Goal: Task Accomplishment & Management: Complete application form

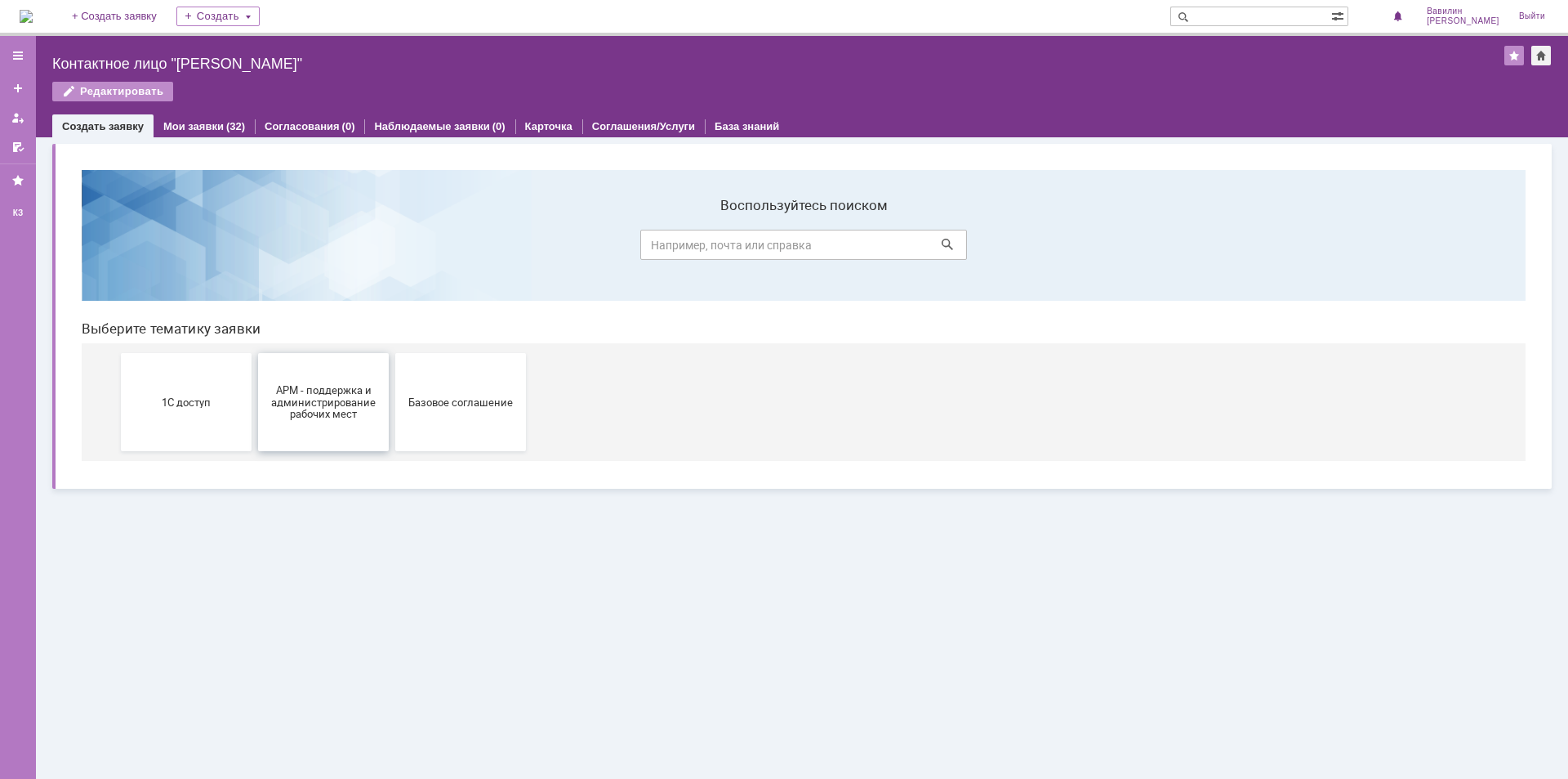
click at [301, 420] on span "АРМ - поддержка и администрирование рабочих мест" at bounding box center [323, 401] width 121 height 37
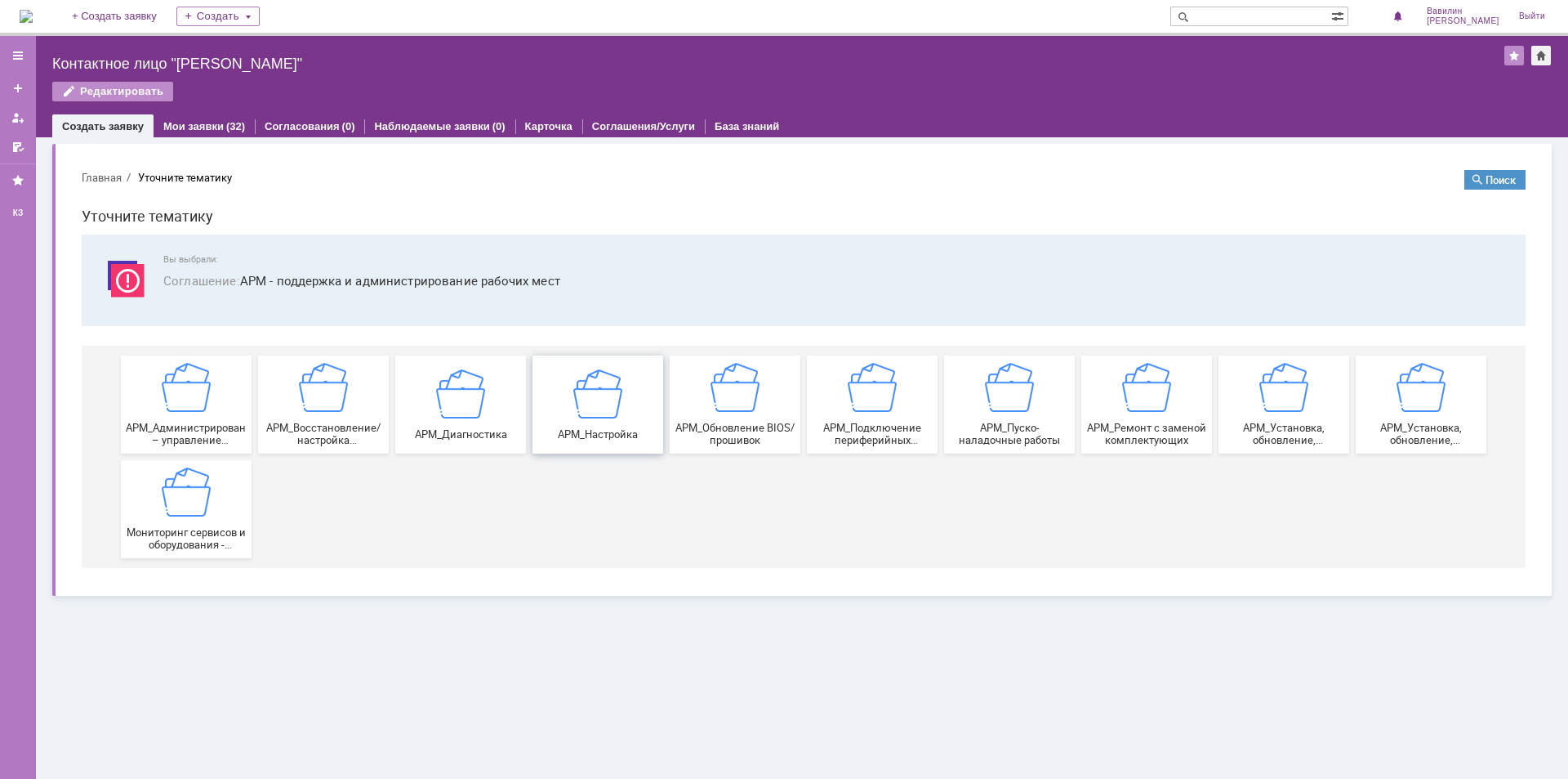
click at [569, 415] on div "АРМ_Настройка" at bounding box center [598, 404] width 121 height 71
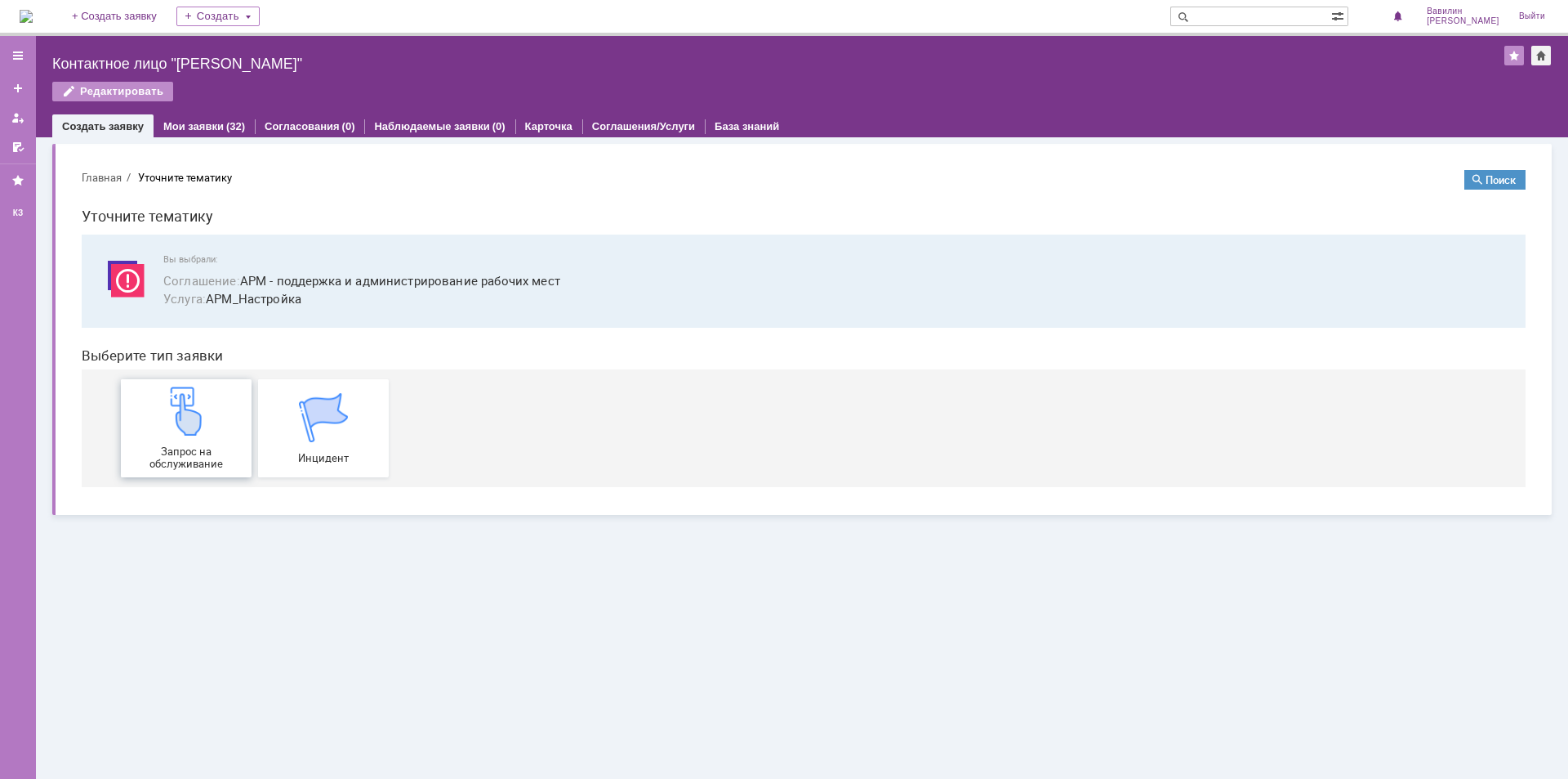
click at [192, 424] on img at bounding box center [186, 411] width 49 height 49
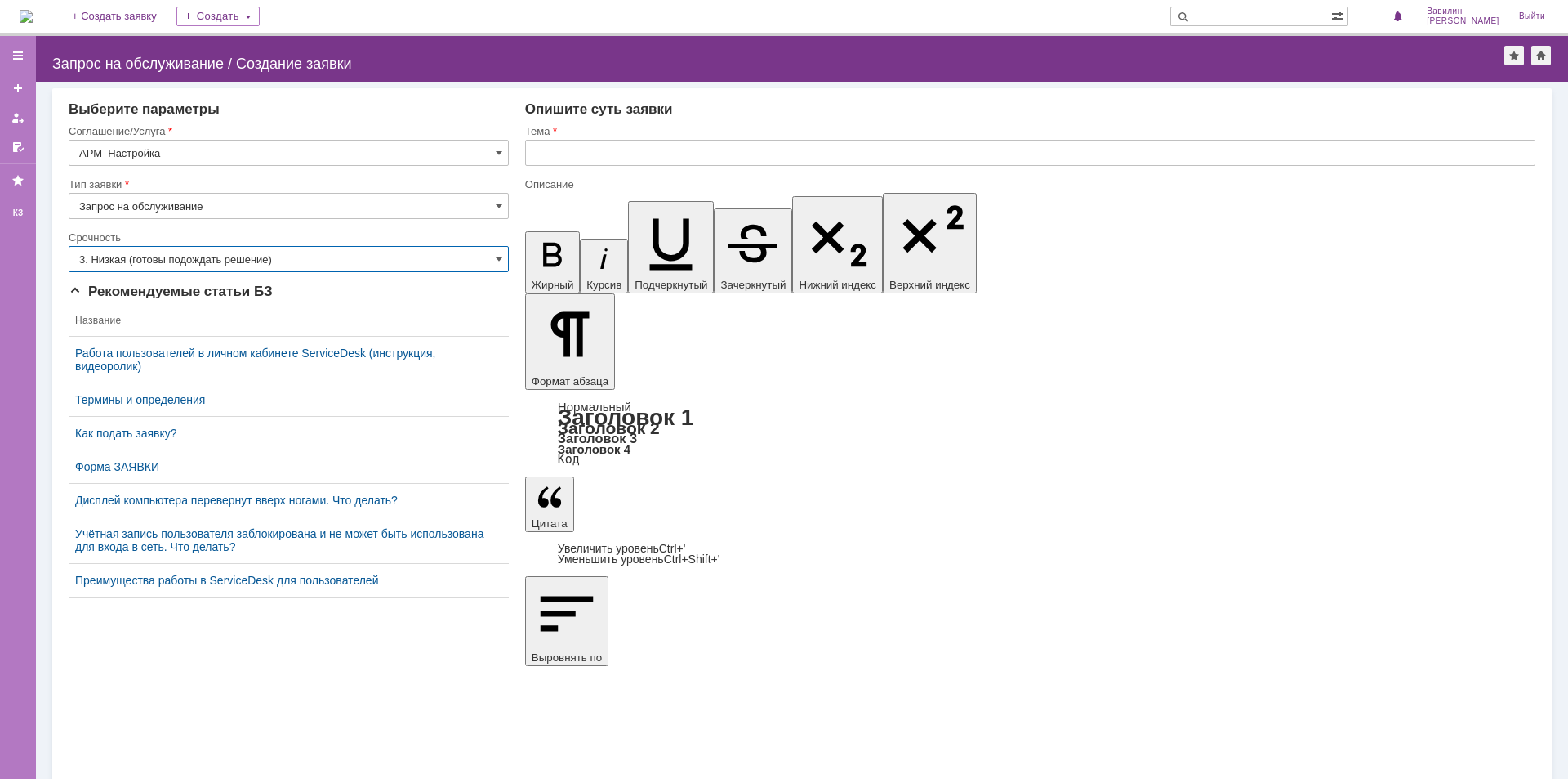
click at [262, 266] on input "3. Низкая (готовы подождать решение)" at bounding box center [289, 259] width 440 height 26
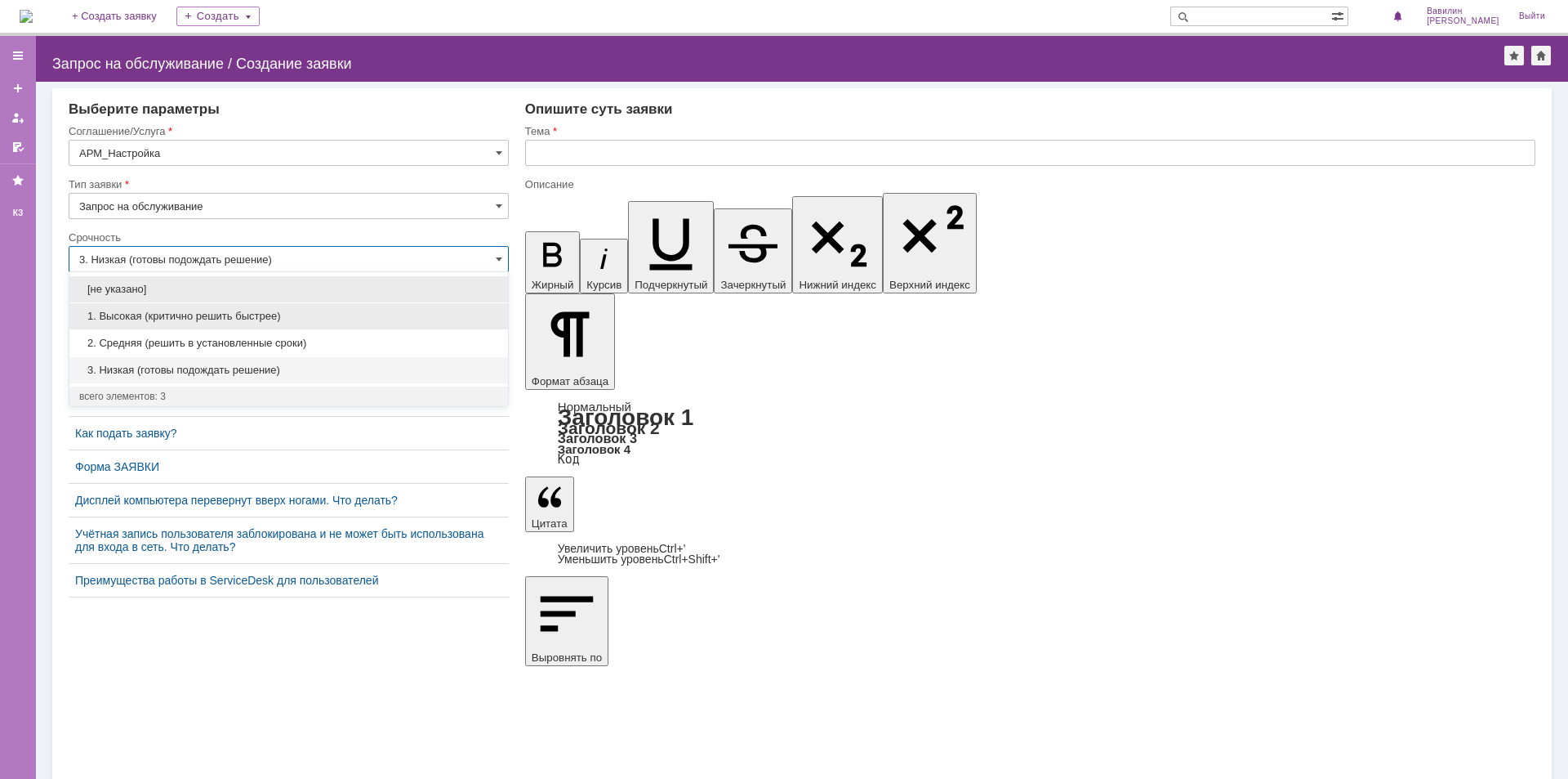
click at [255, 313] on span "1. Высокая (критично решить быстрее)" at bounding box center [289, 316] width 419 height 13
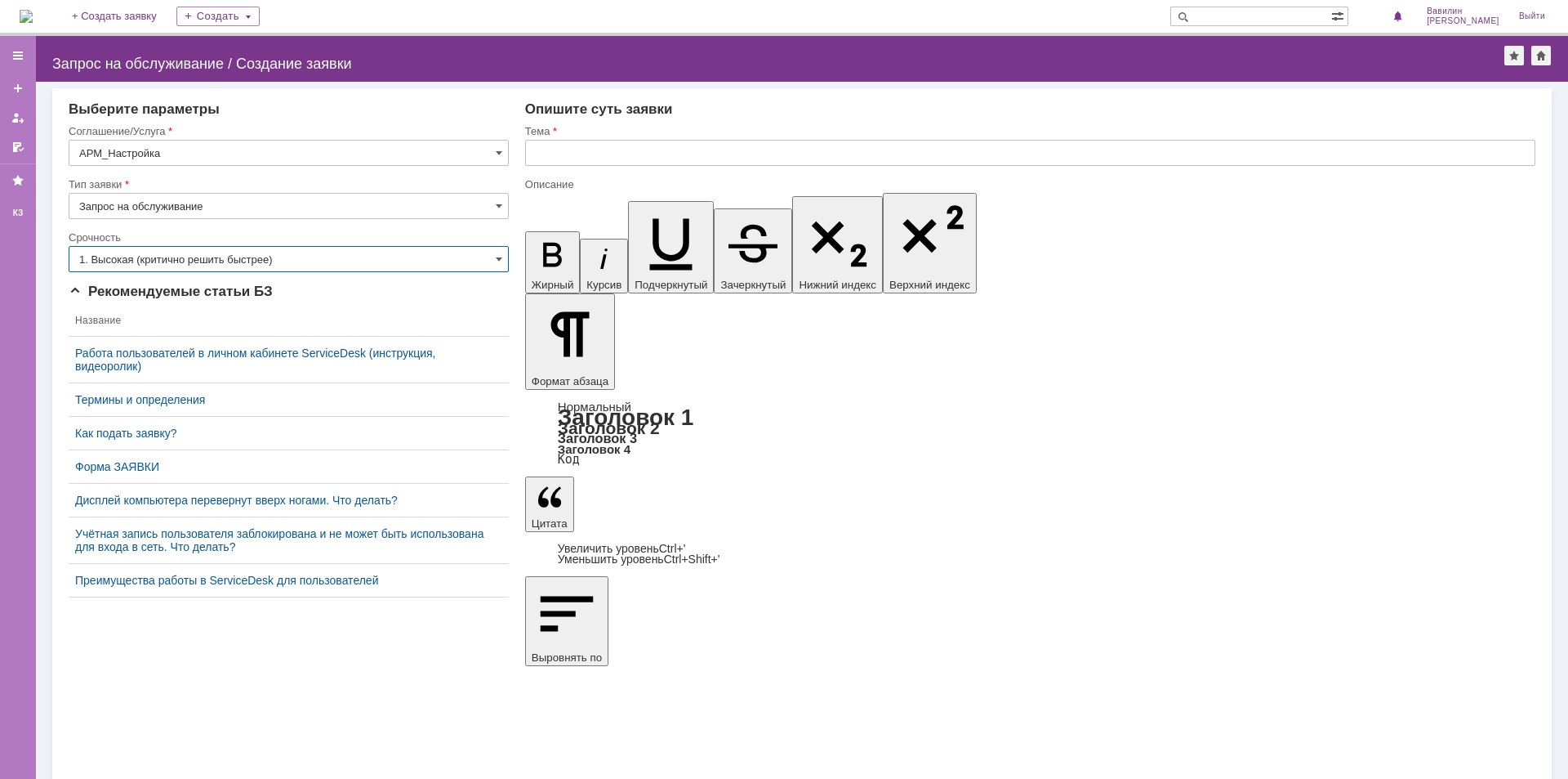
type input "1. Высокая (критично решить быстрее)"
click at [655, 154] on input "text" at bounding box center [1031, 153] width 1011 height 26
type input "Y"
type input "настроить работу ПК на складе"
